Goal: Information Seeking & Learning: Learn about a topic

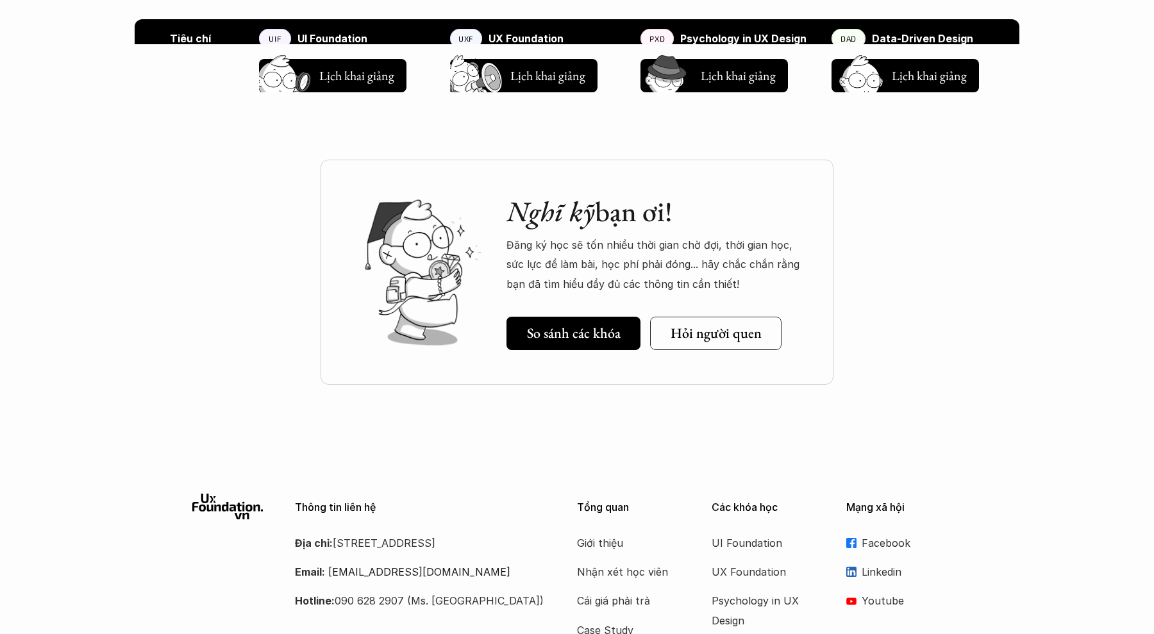
scroll to position [1719, 0]
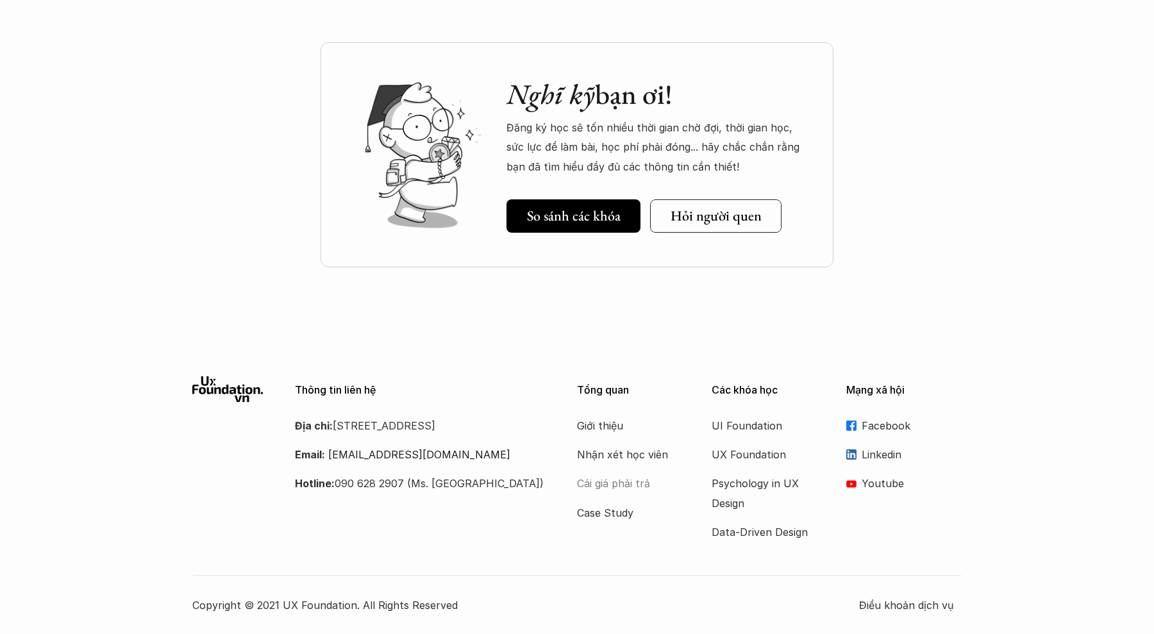
click at [644, 487] on p "Cái giá phải trả" at bounding box center [628, 483] width 103 height 19
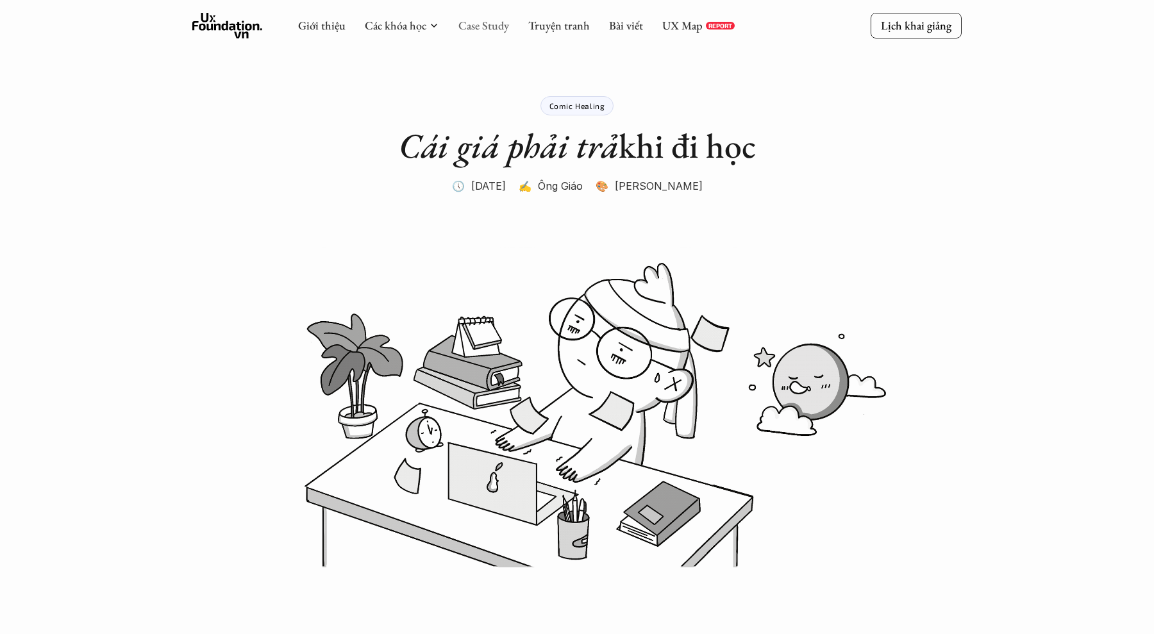
click at [489, 26] on link "Case Study" at bounding box center [483, 25] width 51 height 15
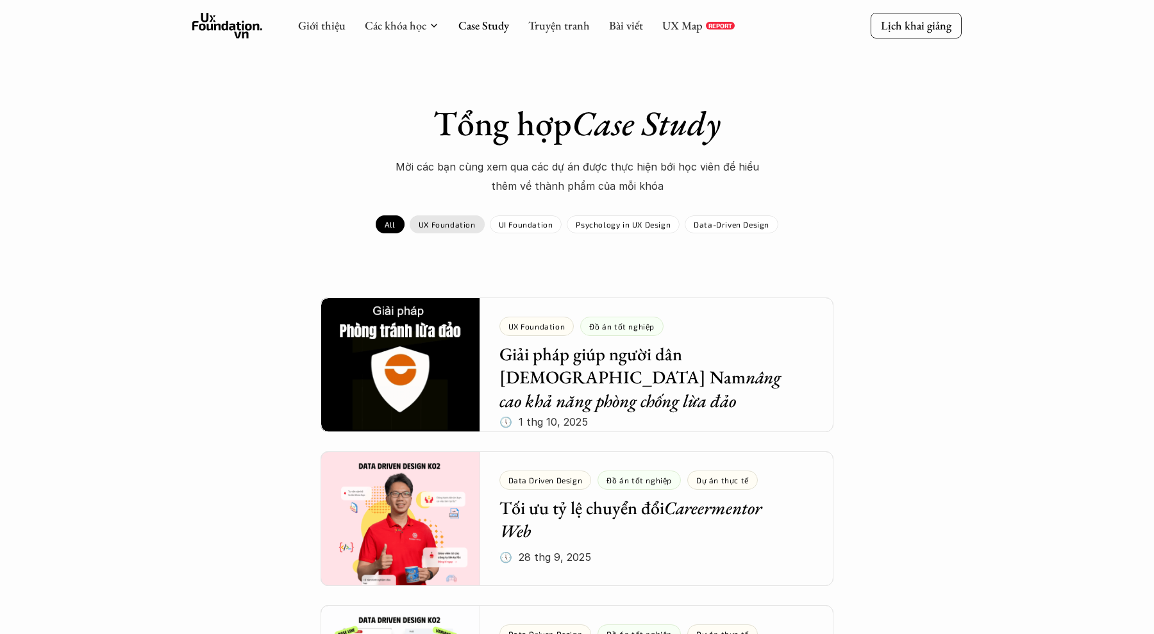
click at [451, 230] on div "UX Foundation" at bounding box center [447, 224] width 75 height 18
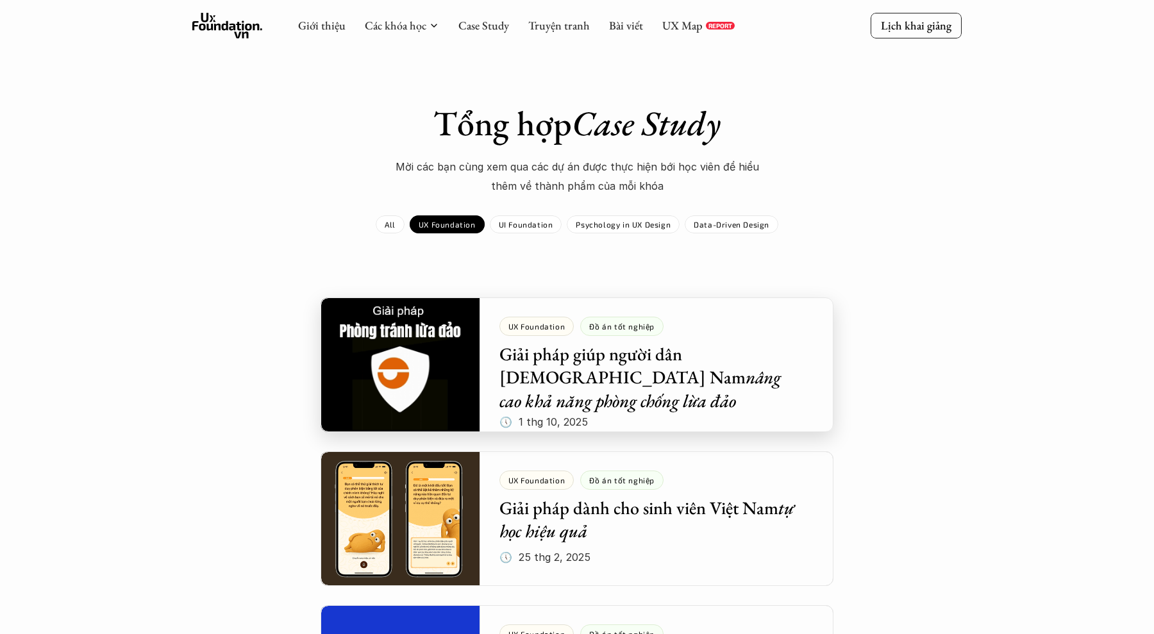
click at [569, 419] on div at bounding box center [577, 364] width 513 height 135
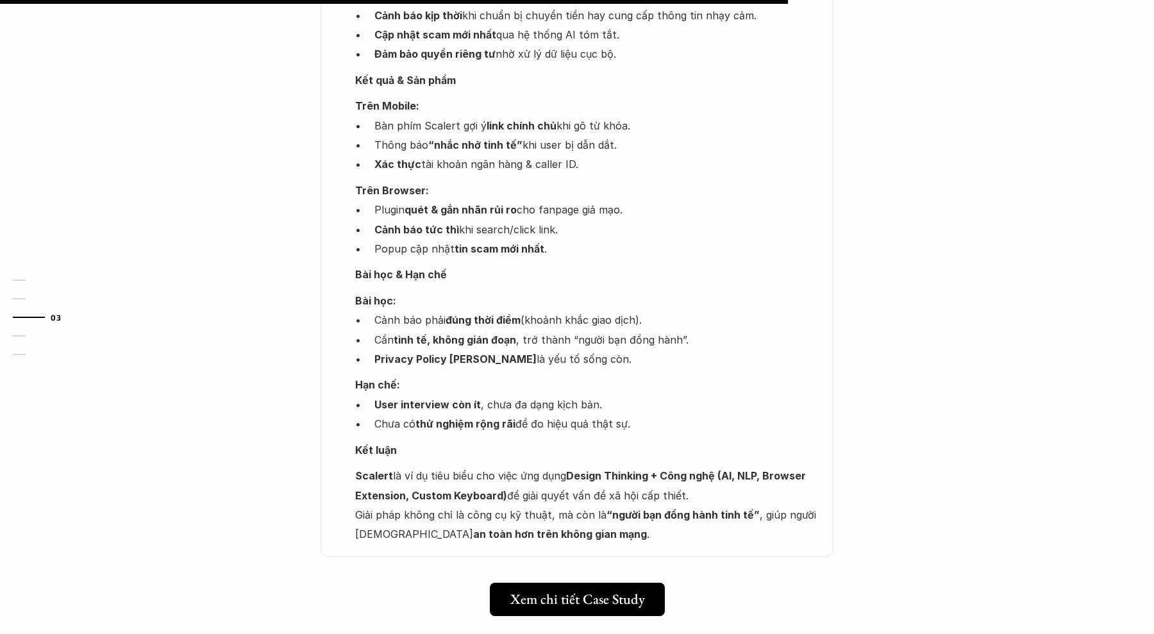
scroll to position [1406, 0]
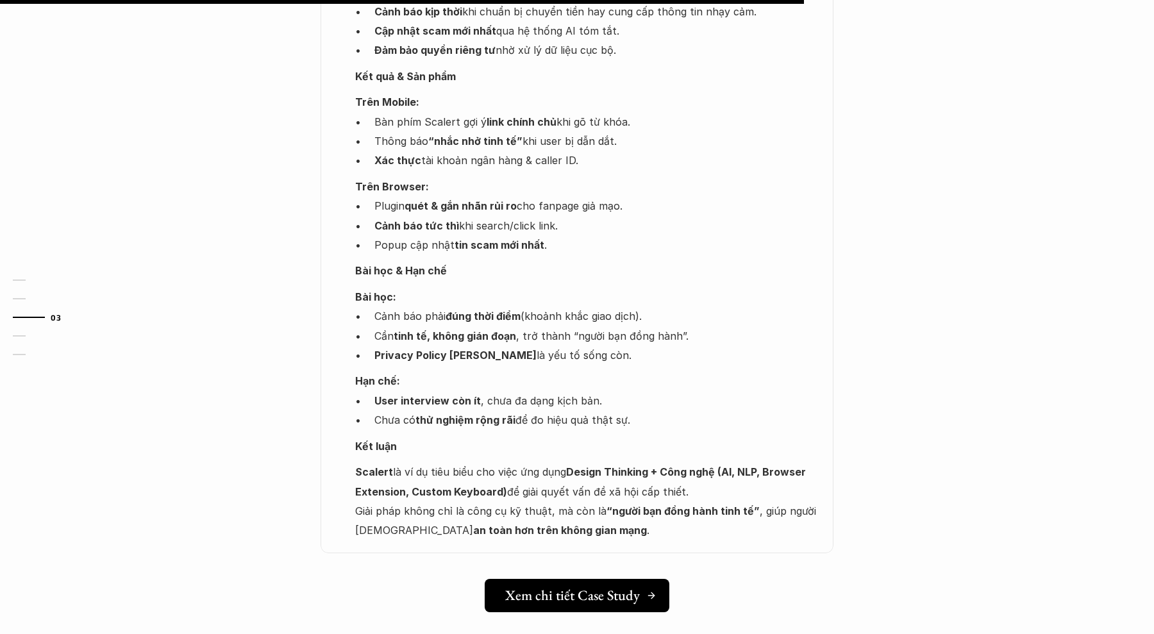
click at [553, 587] on h5 "Xem chi tiết Case Study" at bounding box center [572, 595] width 135 height 17
click at [562, 587] on h5 "Xem chi tiết Case Study" at bounding box center [572, 595] width 135 height 17
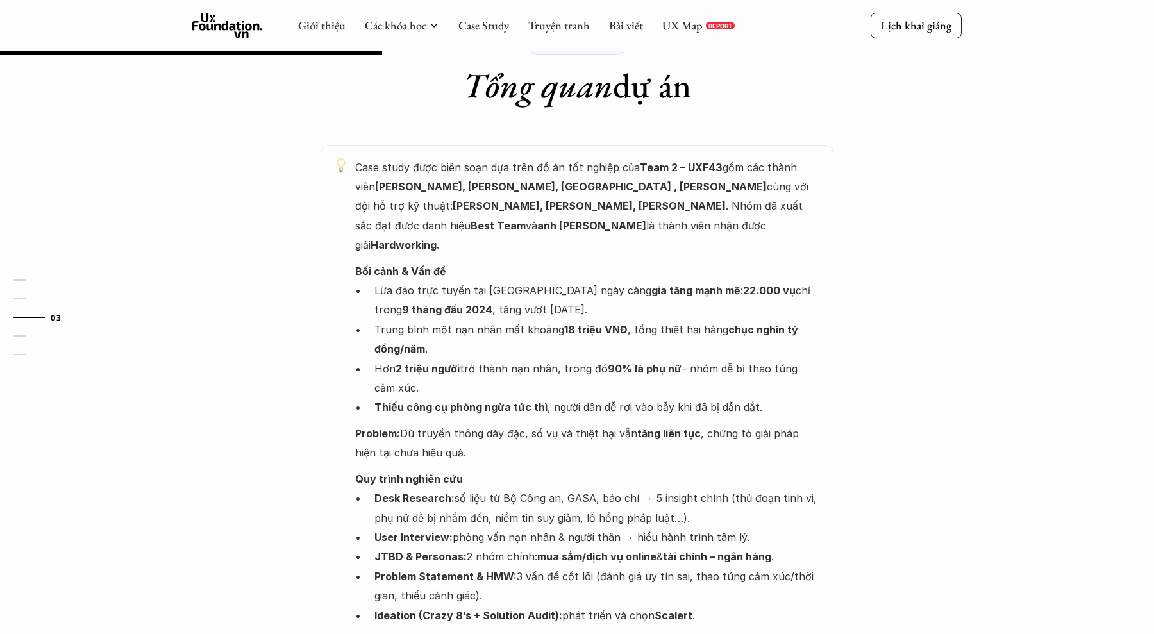
scroll to position [668, 0]
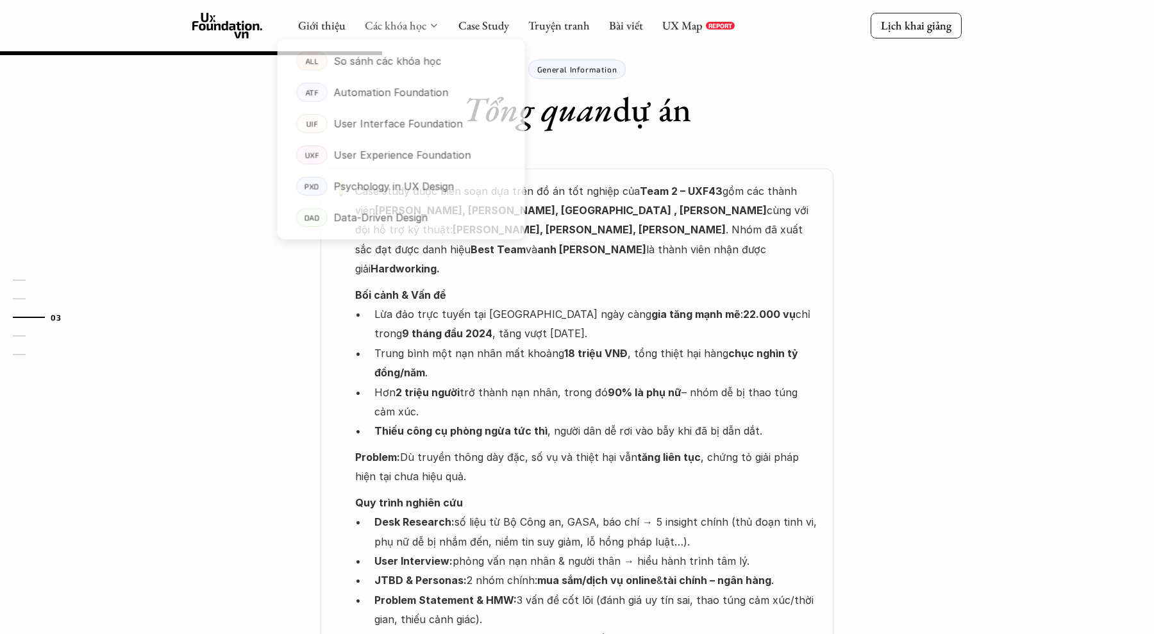
click at [411, 22] on link "Các khóa học" at bounding box center [396, 25] width 62 height 15
click at [347, 183] on p "Psychology in UX Design" at bounding box center [393, 189] width 123 height 19
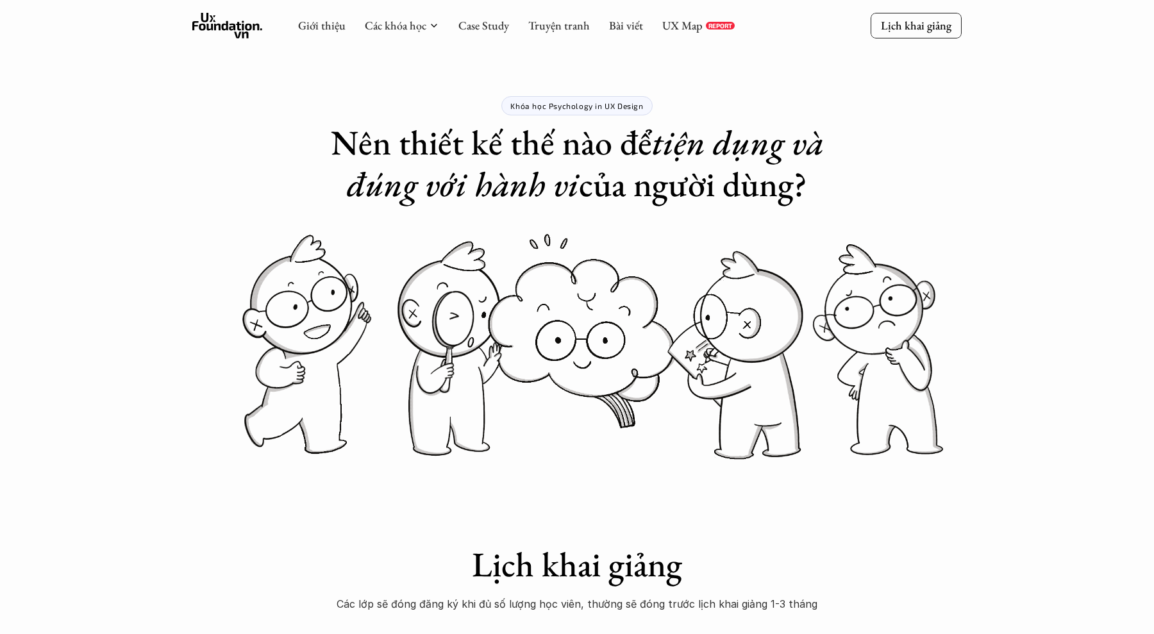
click at [485, 16] on div "Giới thiệu Các khóa học Case Study Truyện tranh Bài viết UX Map REPORT" at bounding box center [516, 26] width 437 height 26
click at [485, 30] on link "Case Study" at bounding box center [483, 25] width 51 height 15
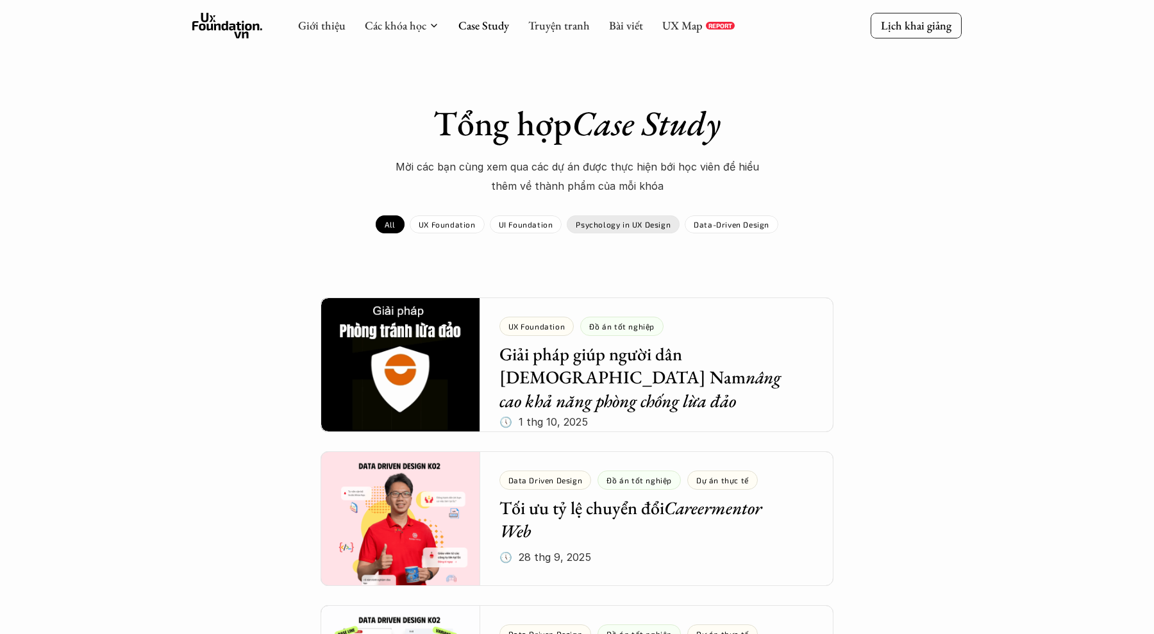
click at [597, 218] on div "Psychology in UX Design" at bounding box center [623, 224] width 113 height 18
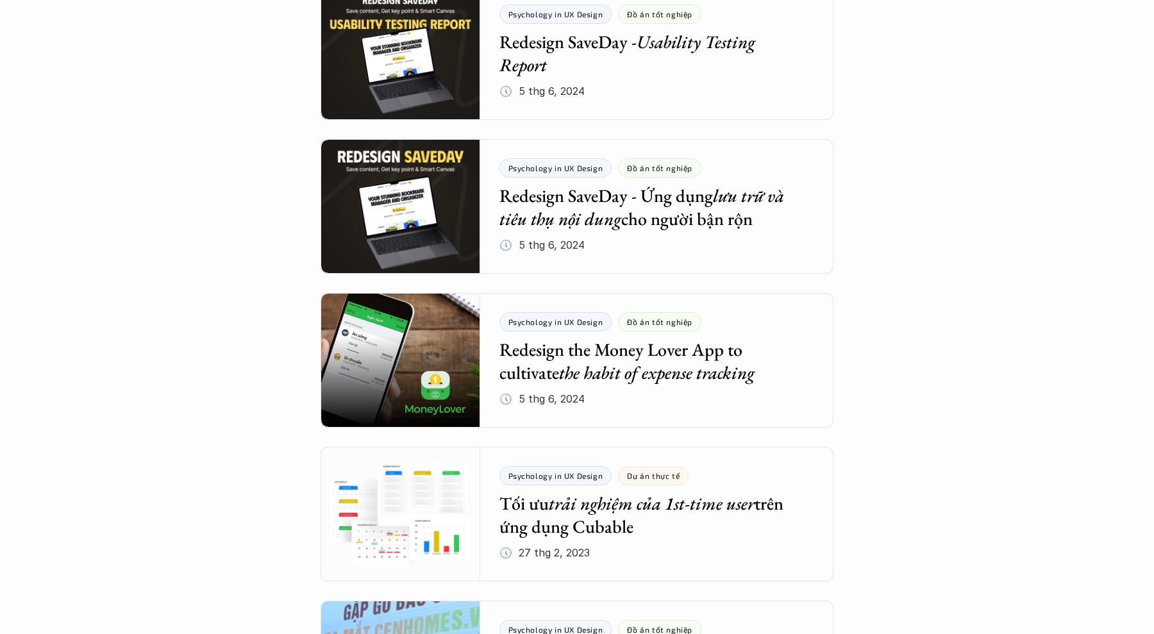
scroll to position [468, 0]
